Goal: Find specific page/section

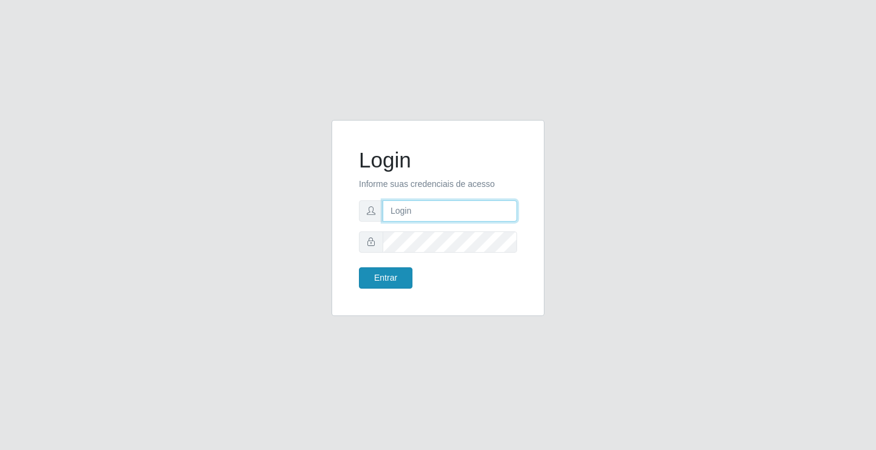
type input "[EMAIL_ADDRESS][DOMAIN_NAME]"
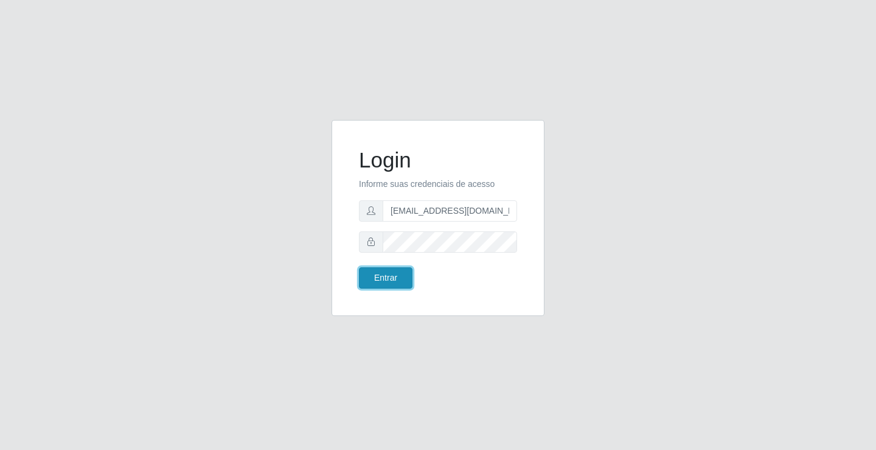
click at [373, 282] on button "Entrar" at bounding box center [386, 277] width 54 height 21
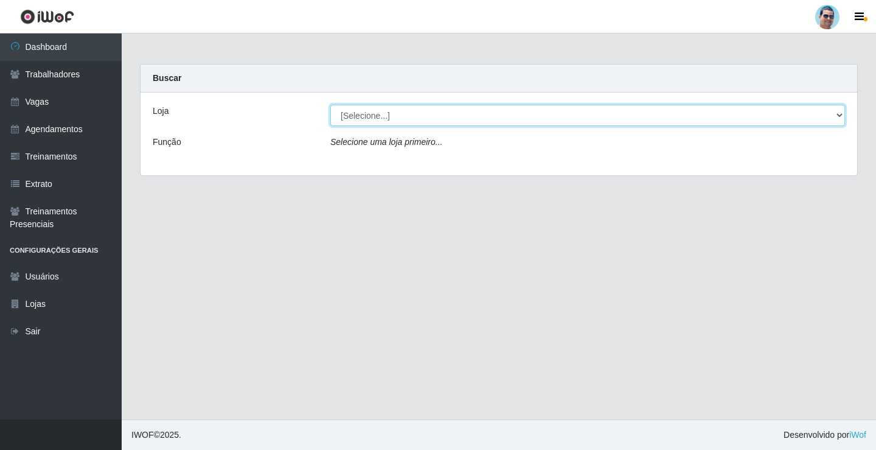
click at [452, 116] on select "[Selecione...] Mercadinho Extrabom" at bounding box center [587, 115] width 515 height 21
select select "175"
click at [330, 105] on select "[Selecione...] Mercadinho Extrabom" at bounding box center [587, 115] width 515 height 21
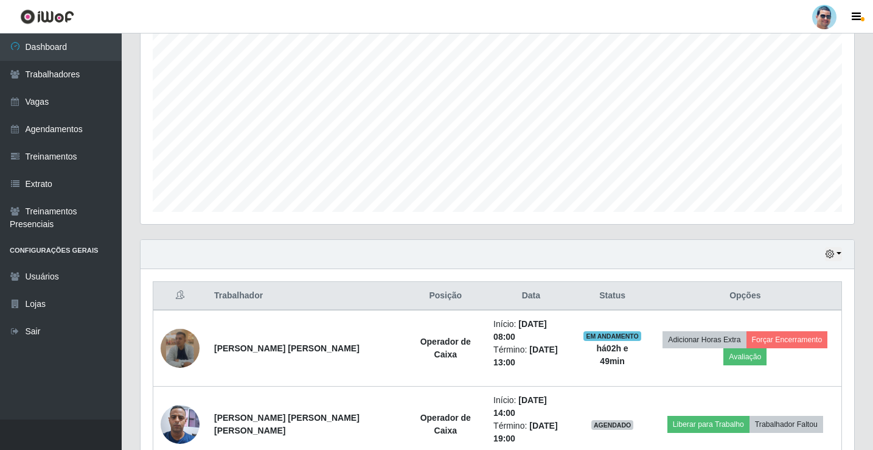
scroll to position [268, 0]
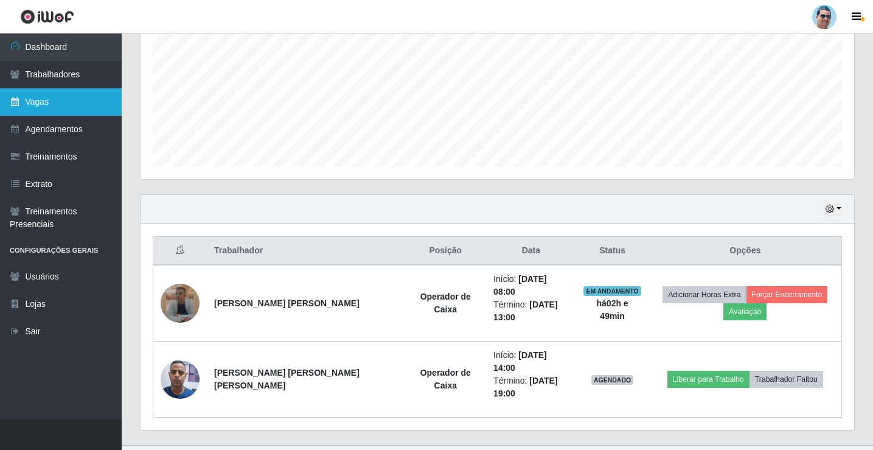
click at [46, 105] on link "Vagas" at bounding box center [61, 101] width 122 height 27
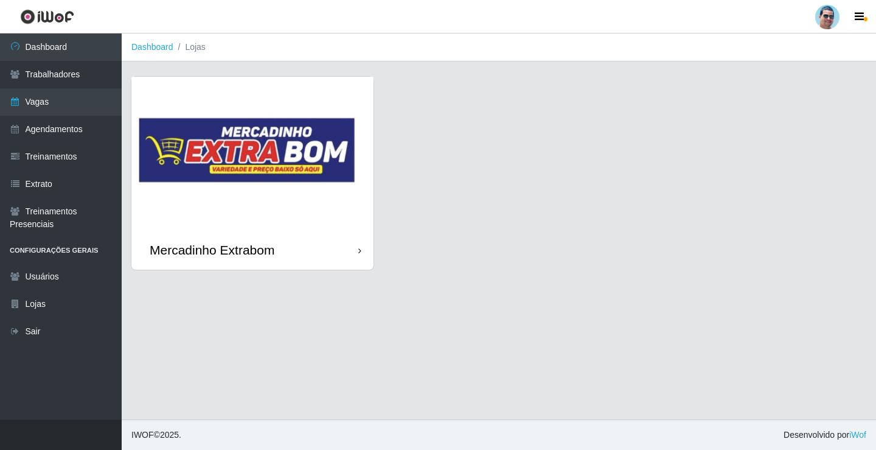
click at [246, 165] on img at bounding box center [252, 153] width 242 height 153
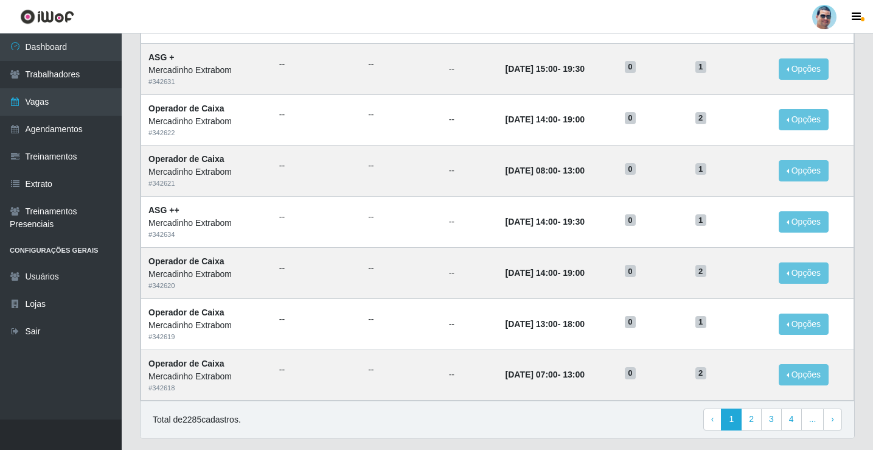
scroll to position [582, 0]
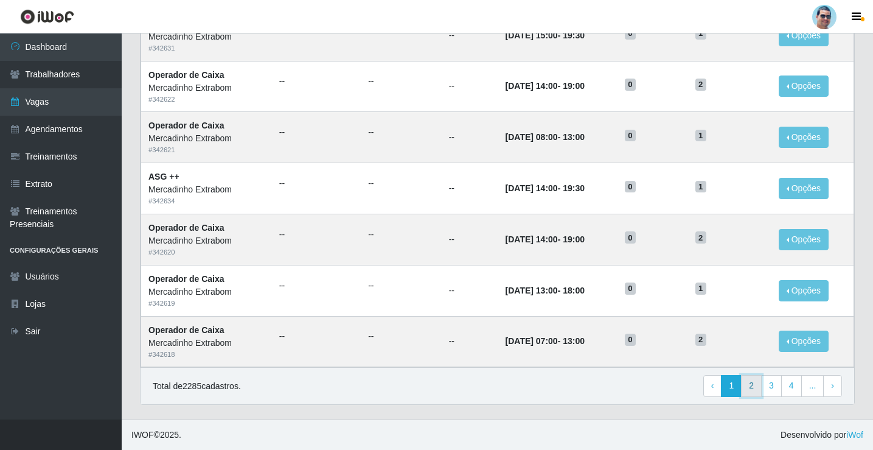
click at [757, 384] on link "2" at bounding box center [751, 386] width 21 height 22
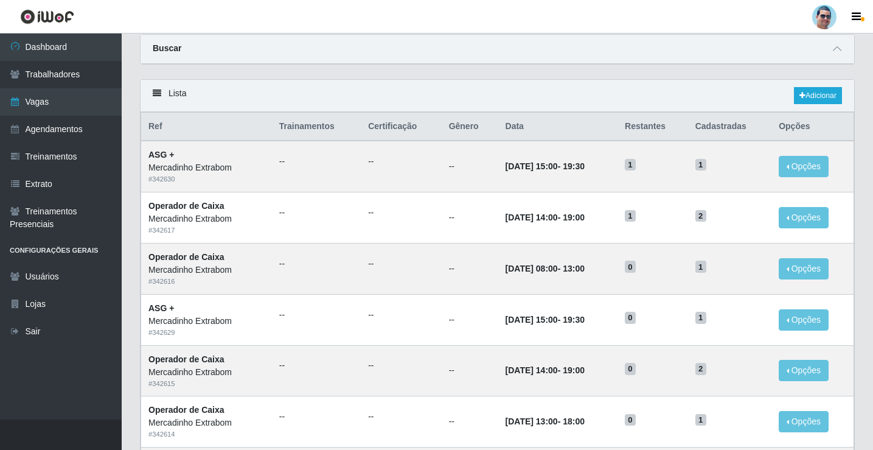
scroll to position [61, 0]
